Goal: Task Accomplishment & Management: Manage account settings

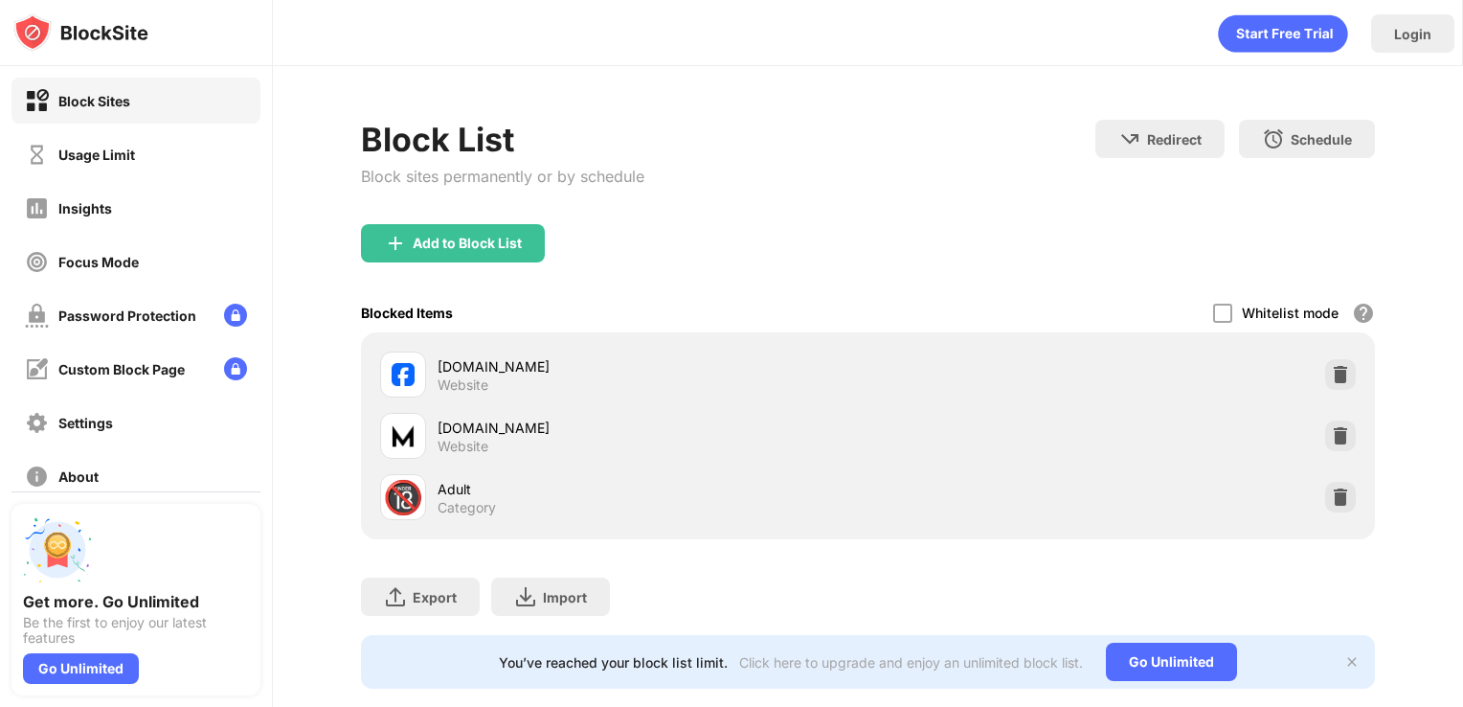
click at [676, 224] on div "Add to Block List" at bounding box center [868, 258] width 1015 height 69
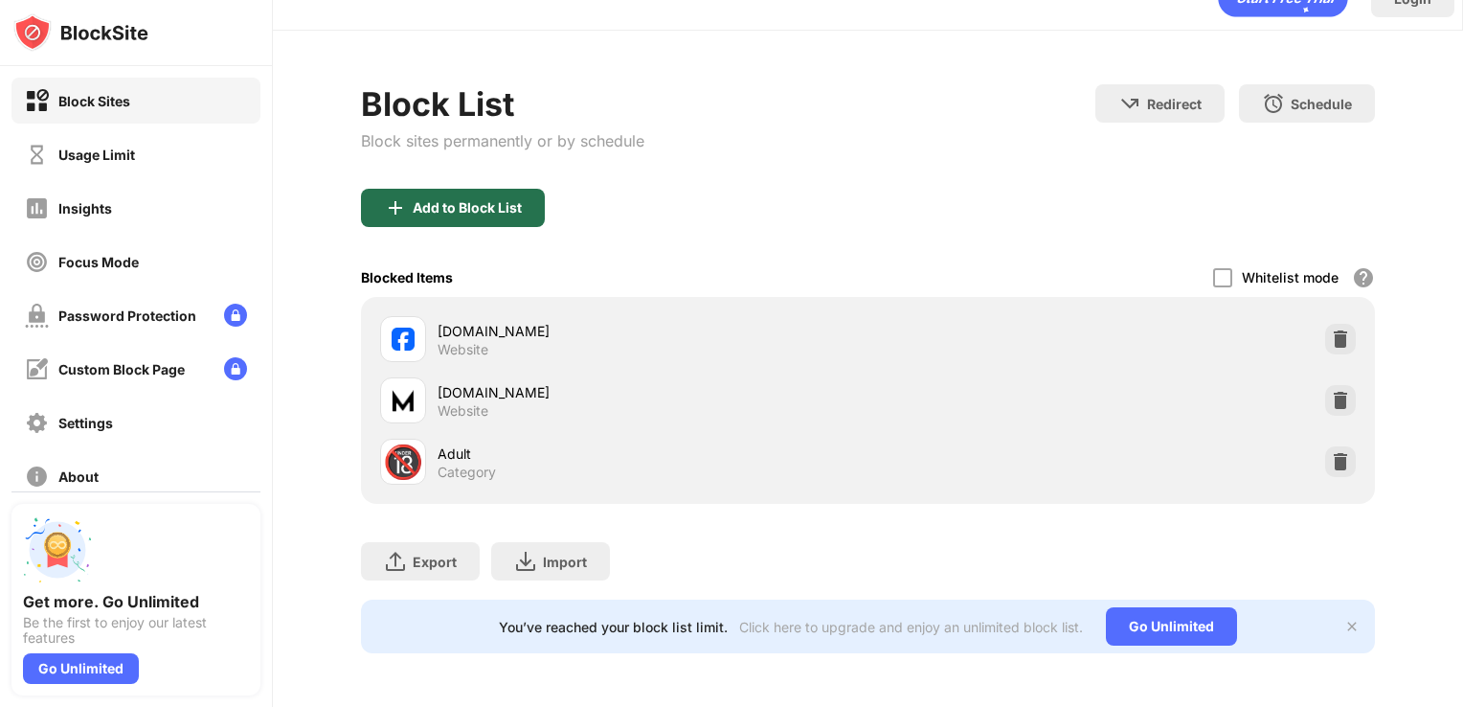
click at [465, 205] on div "Add to Block List" at bounding box center [453, 208] width 184 height 38
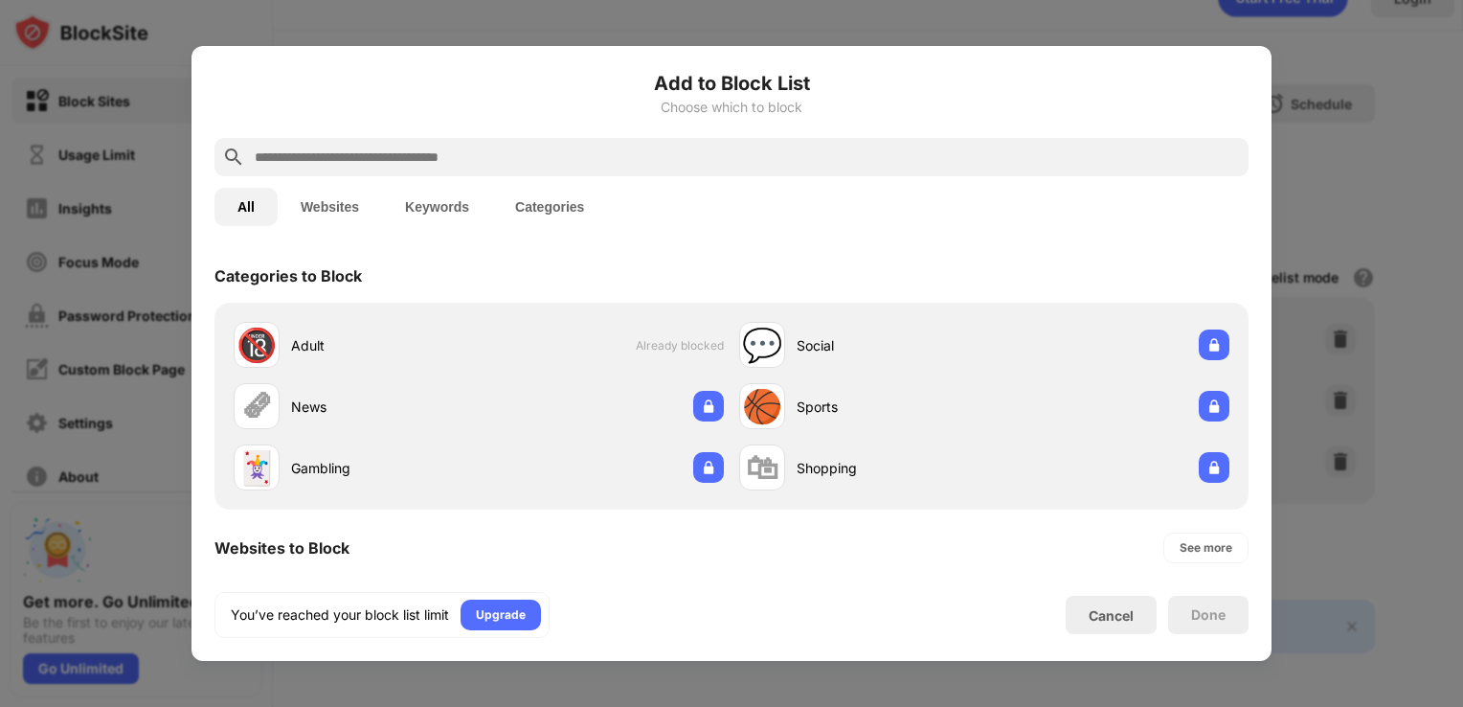
click at [486, 147] on input "text" at bounding box center [747, 157] width 988 height 23
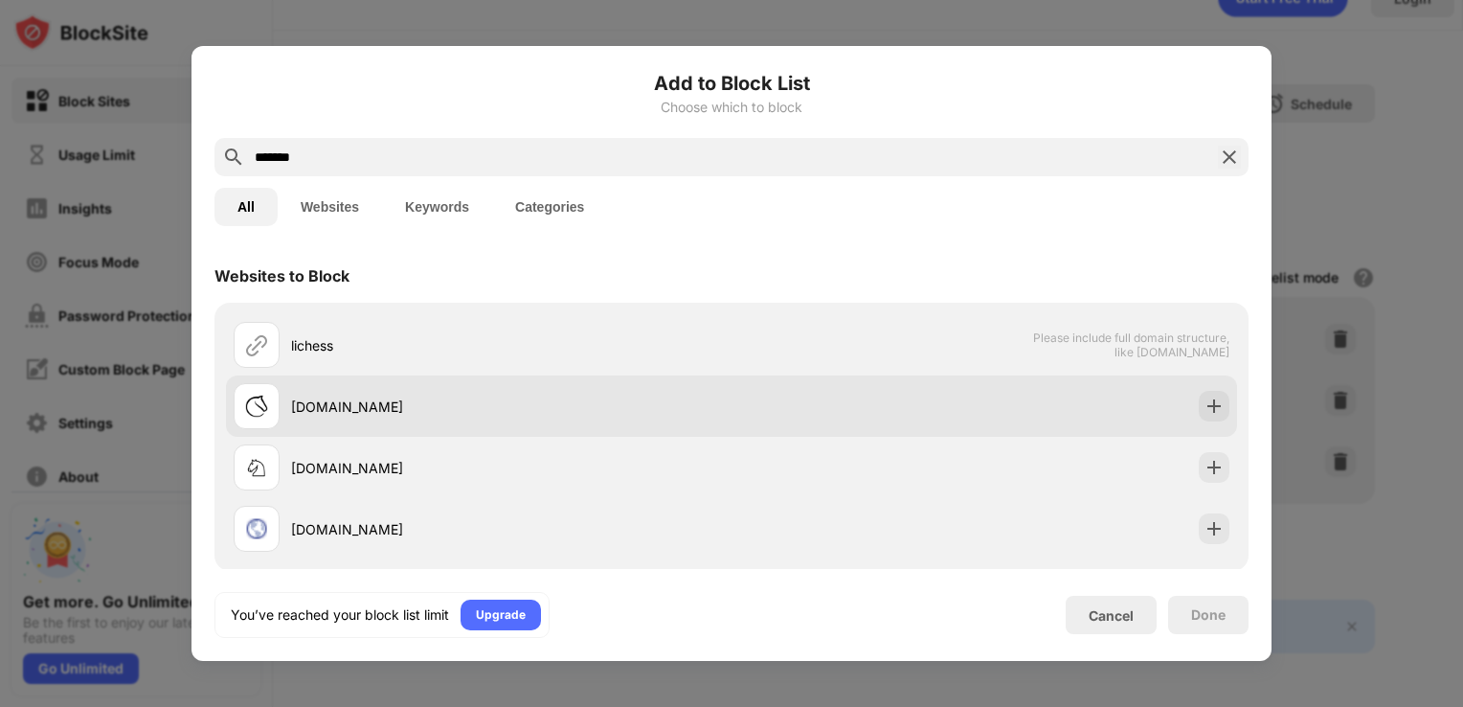
type input "*******"
click at [448, 412] on div "lichess.org" at bounding box center [511, 406] width 440 height 20
click at [1204, 407] on img at bounding box center [1213, 405] width 19 height 19
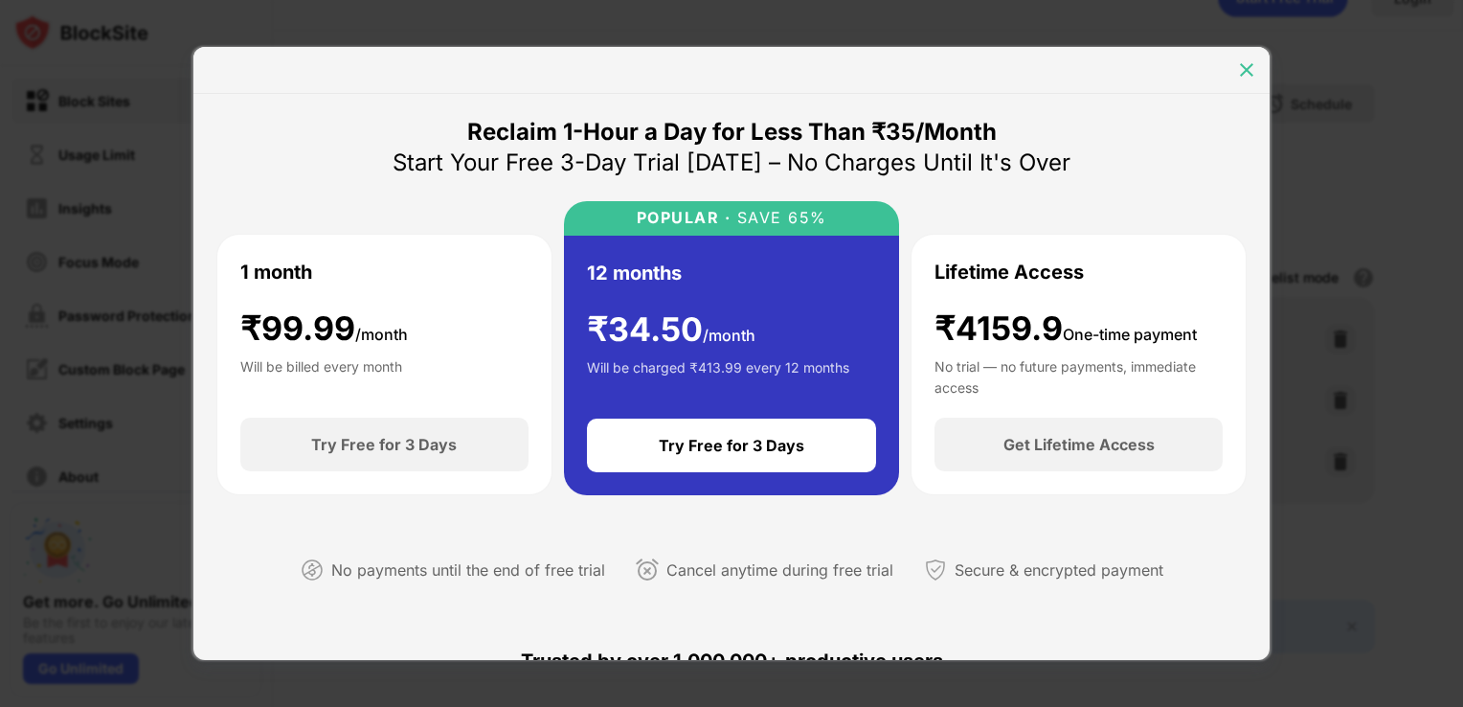
click at [1252, 71] on img at bounding box center [1246, 69] width 19 height 19
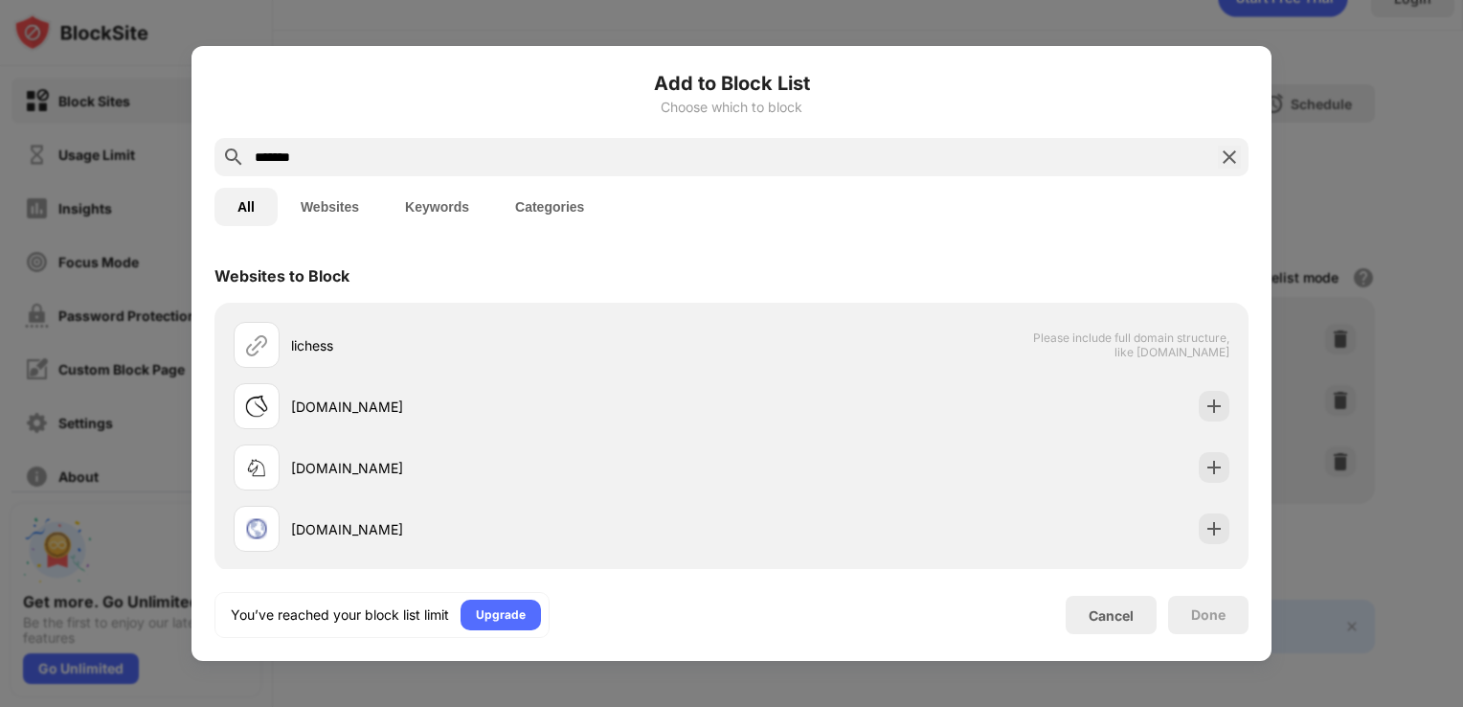
click at [1229, 163] on img at bounding box center [1229, 157] width 23 height 23
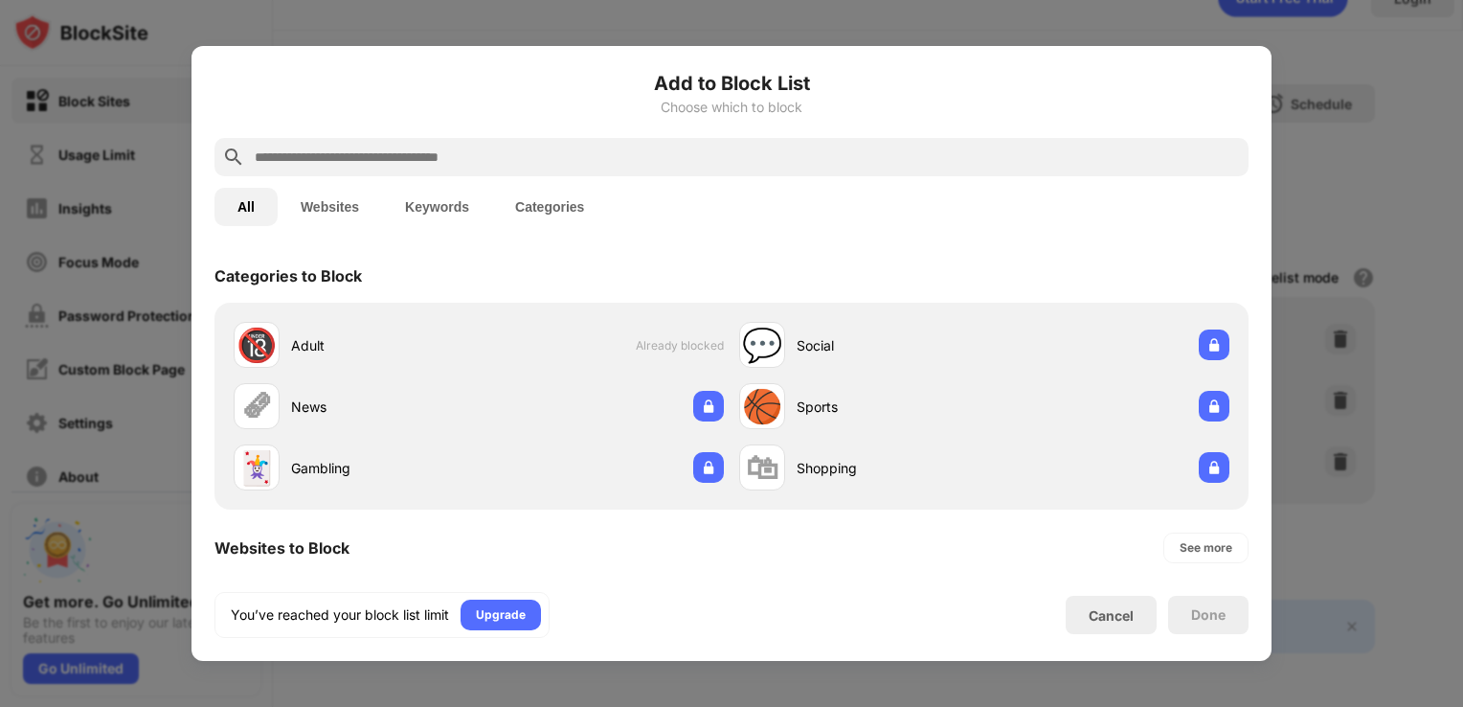
click at [1330, 263] on div at bounding box center [731, 353] width 1463 height 707
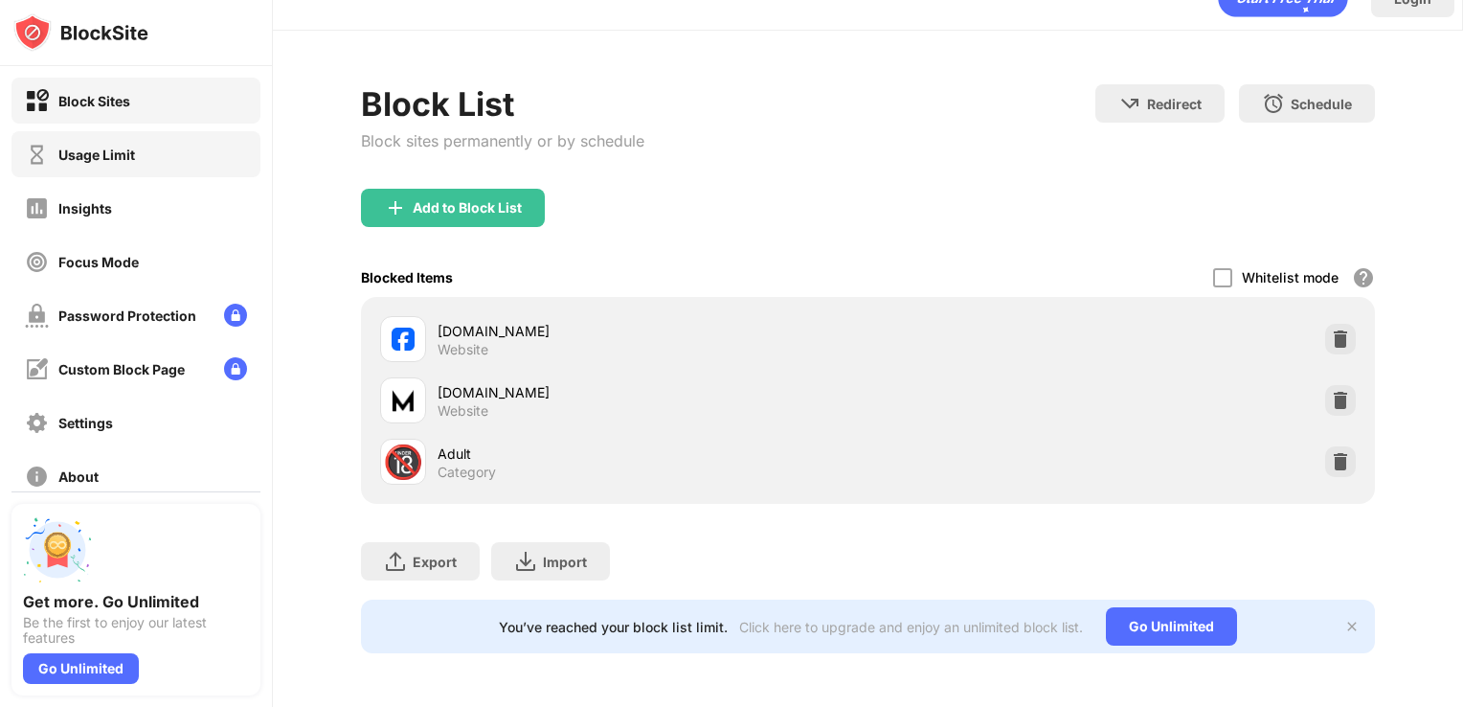
click at [102, 167] on div "Usage Limit" at bounding box center [135, 154] width 249 height 46
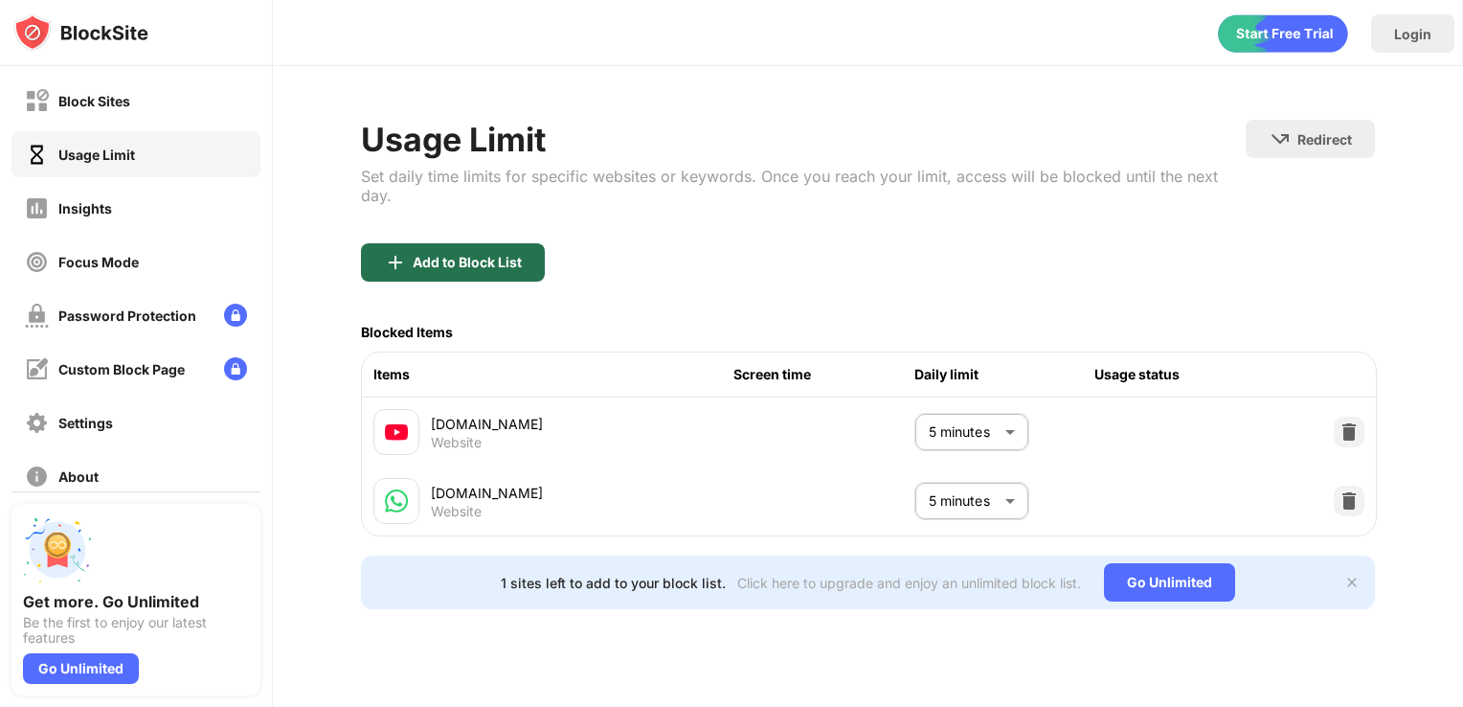
click at [421, 255] on div "Add to Block List" at bounding box center [467, 262] width 109 height 15
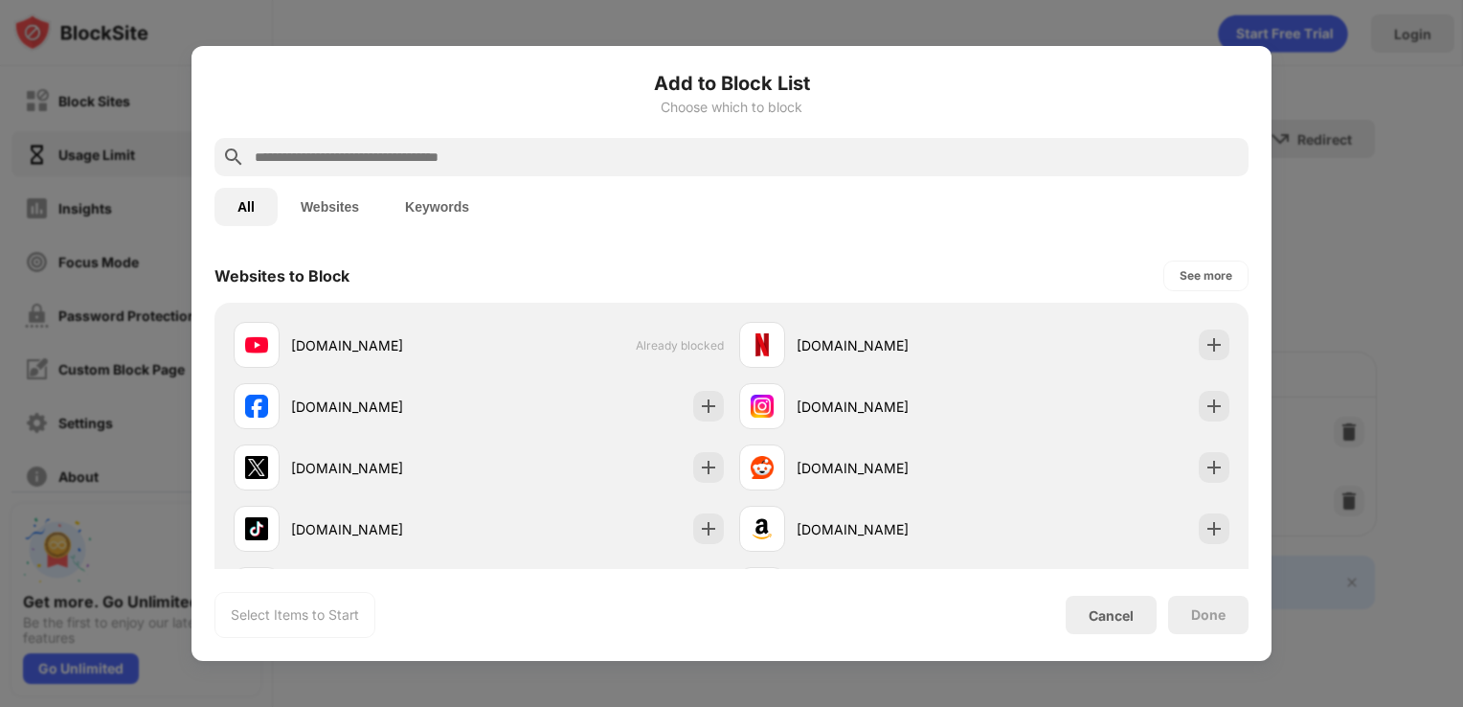
click at [312, 167] on input "text" at bounding box center [747, 157] width 988 height 23
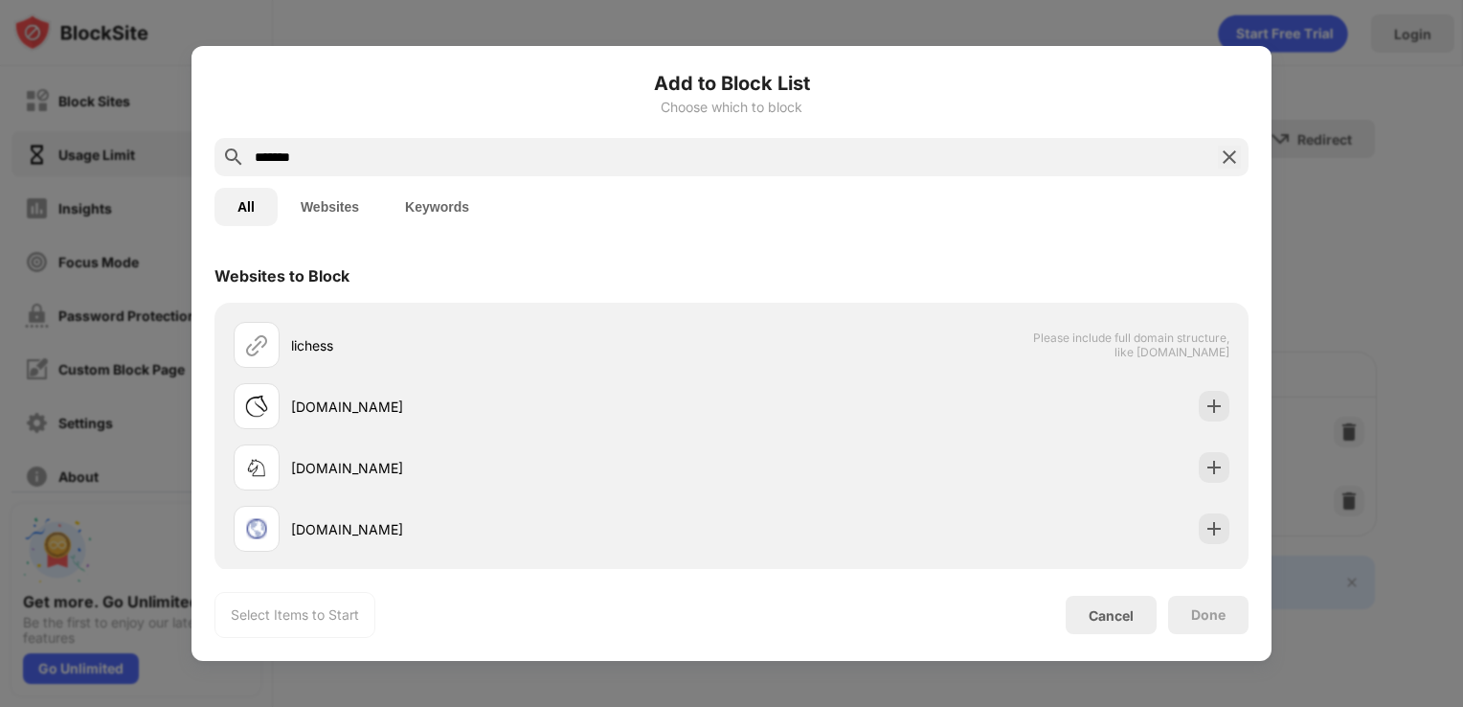
type input "*******"
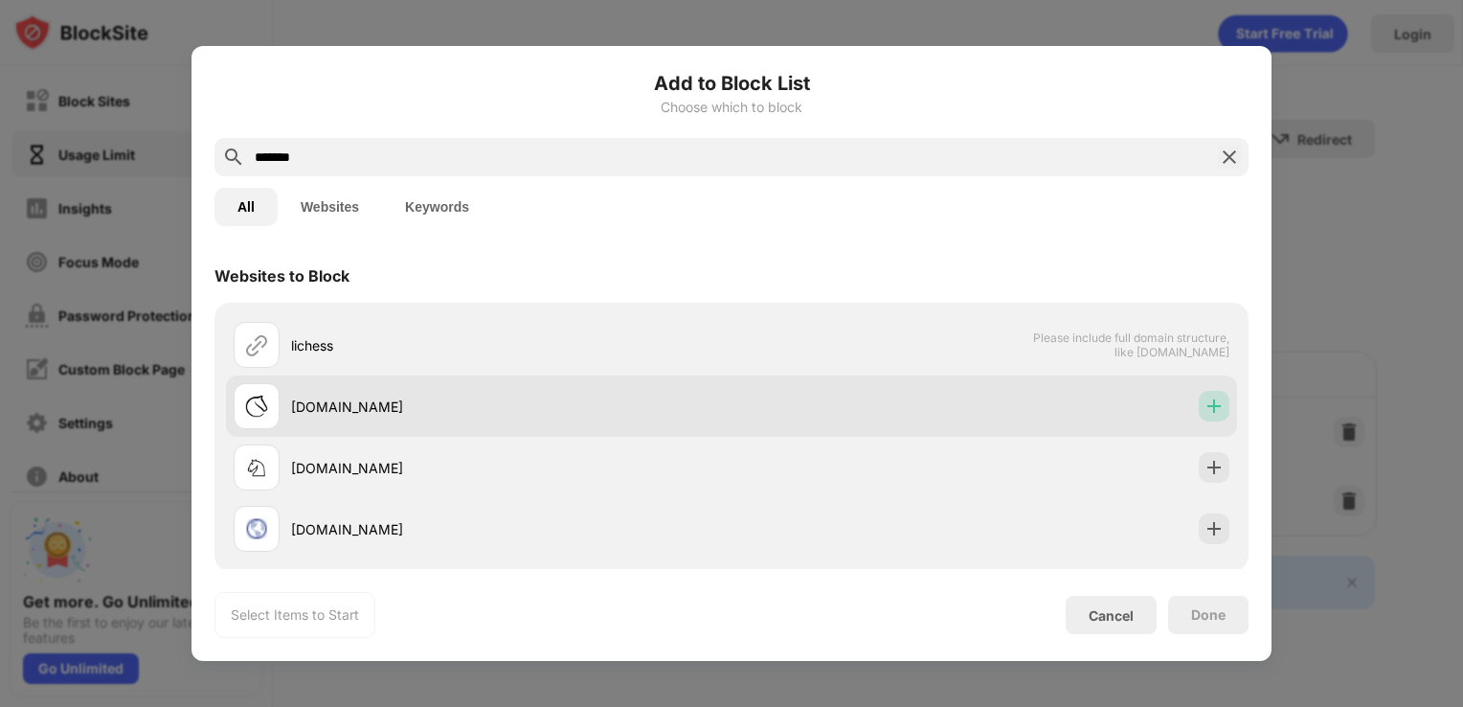
click at [1199, 419] on div at bounding box center [1214, 406] width 31 height 31
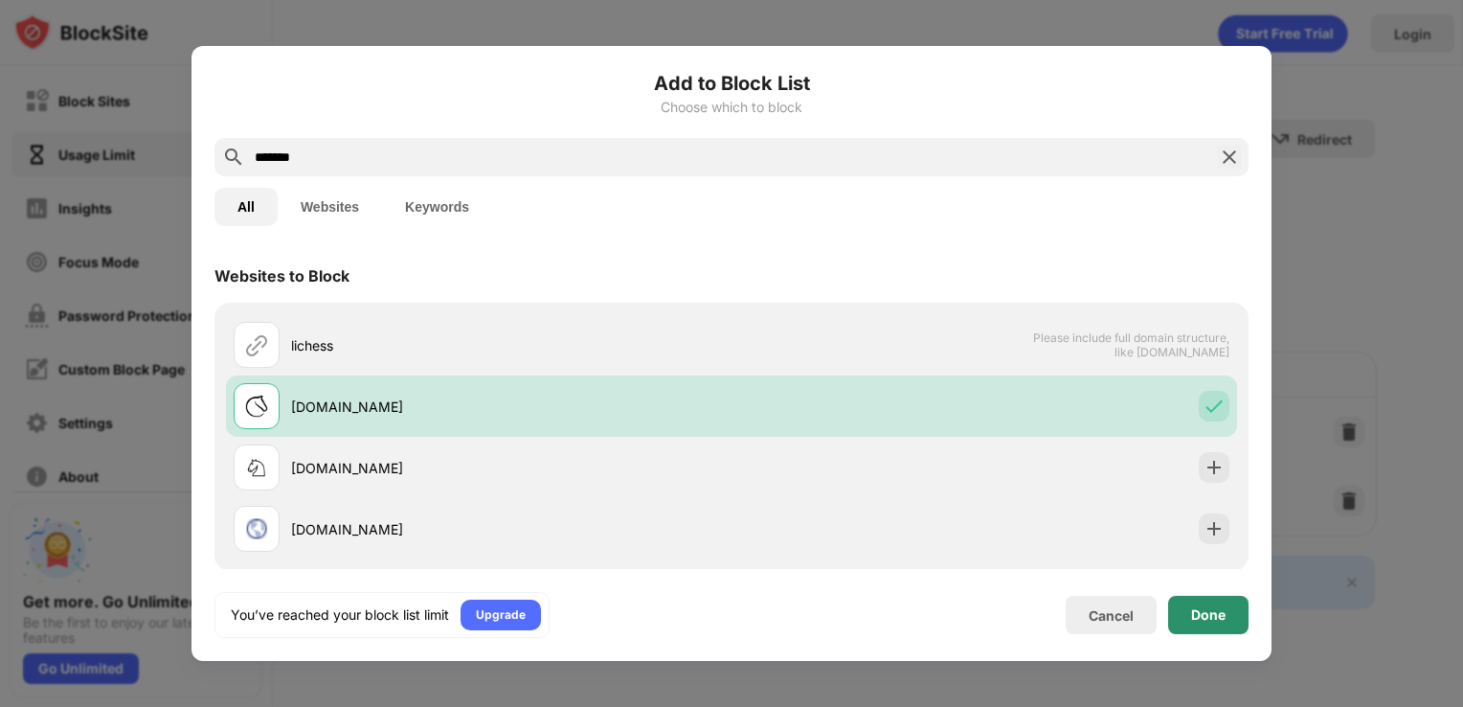
click at [1203, 607] on div "Done" at bounding box center [1208, 614] width 34 height 15
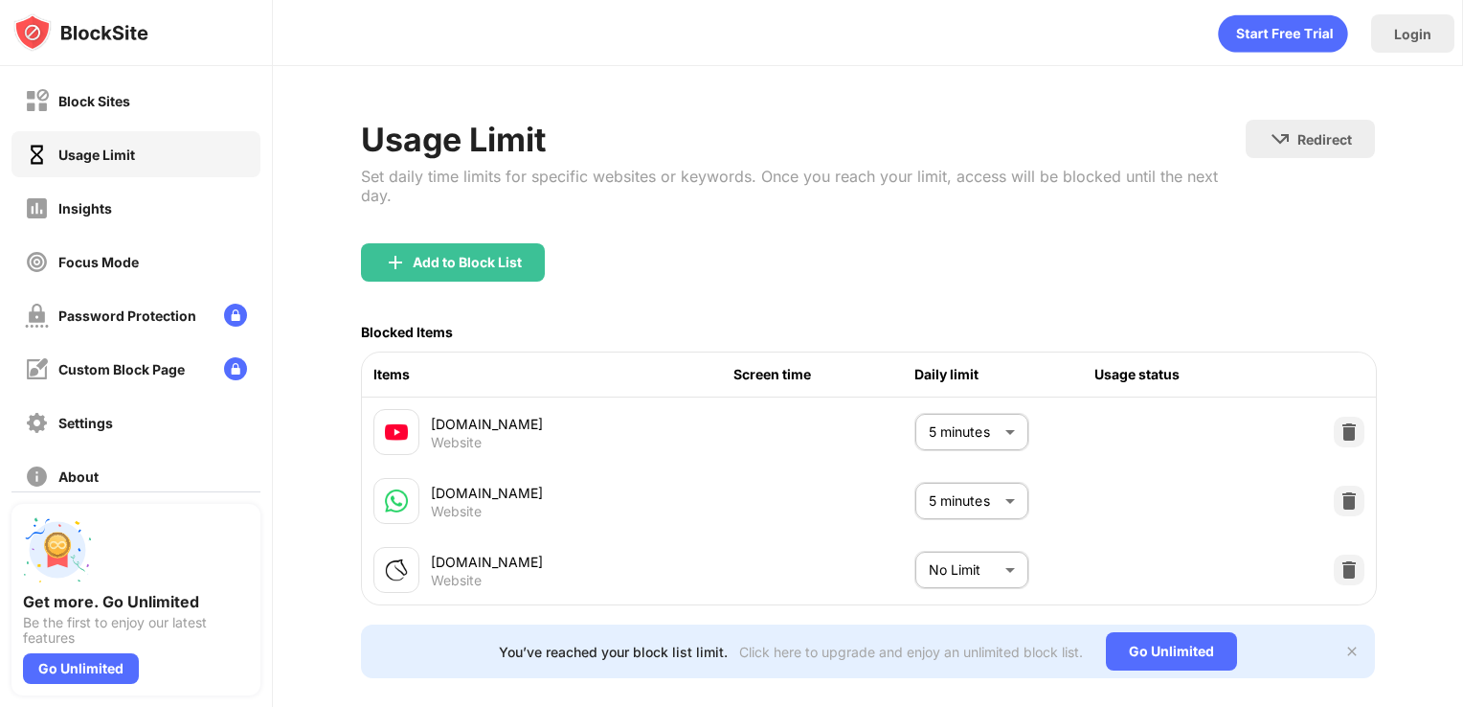
click at [988, 573] on body "Block Sites Usage Limit Insights Focus Mode Password Protection Custom Block Pa…" at bounding box center [731, 353] width 1463 height 707
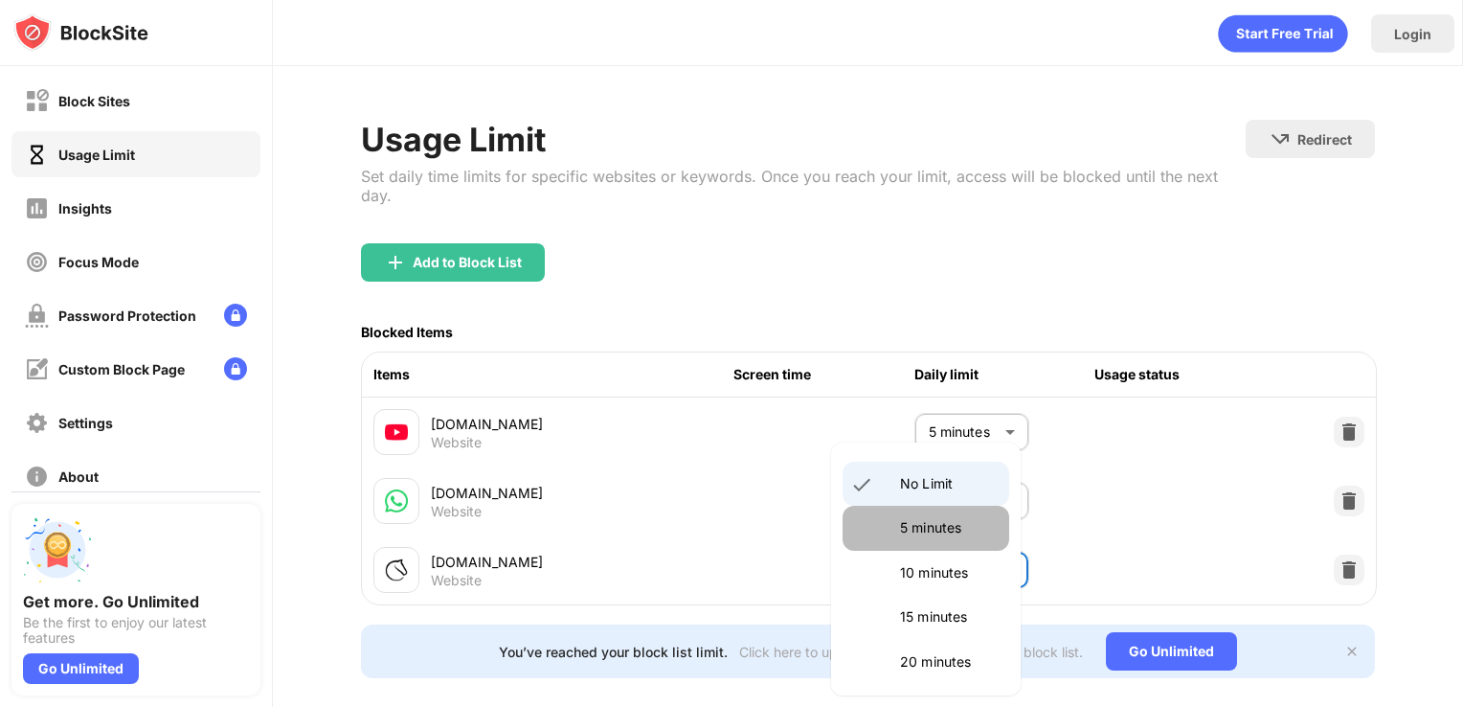
click at [930, 531] on p "5 minutes" at bounding box center [949, 527] width 98 height 21
type input "*"
